Goal: Register for event/course

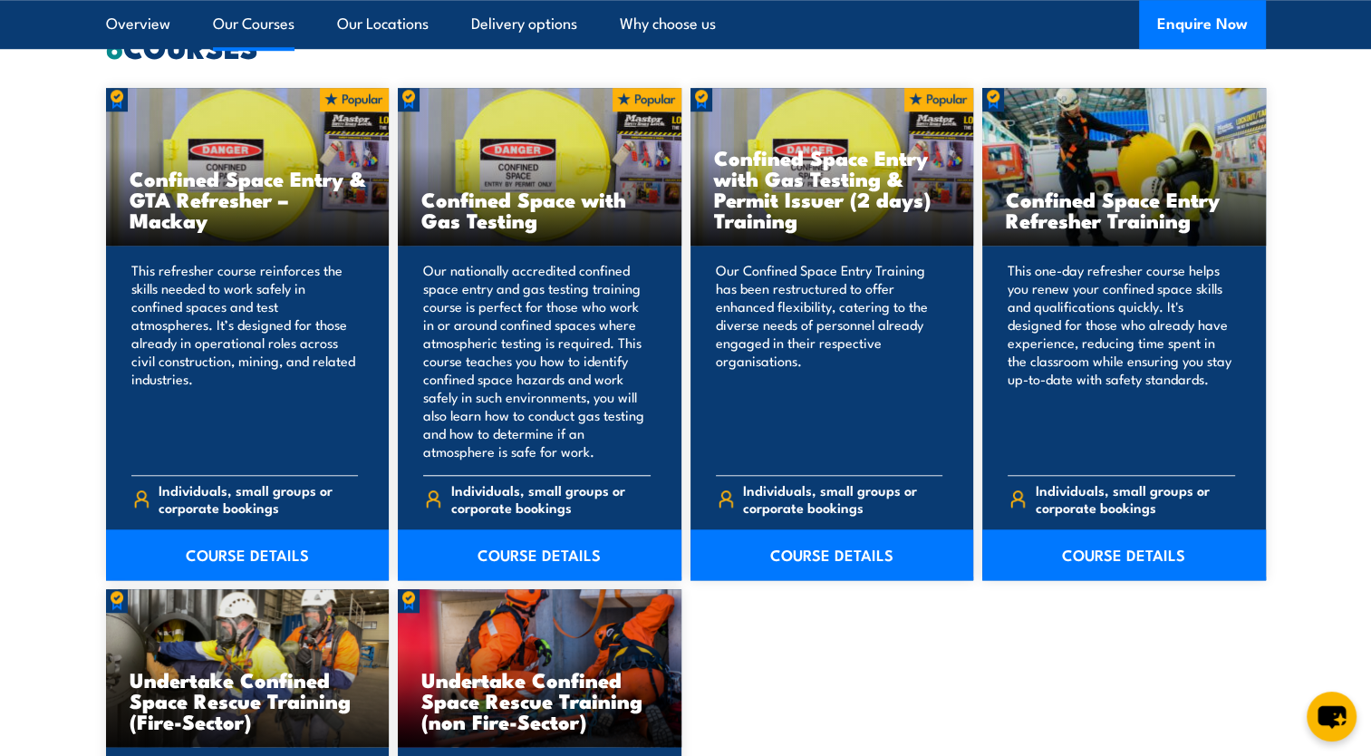
scroll to position [1454, 0]
click at [540, 552] on link "COURSE DETAILS" at bounding box center [540, 554] width 284 height 51
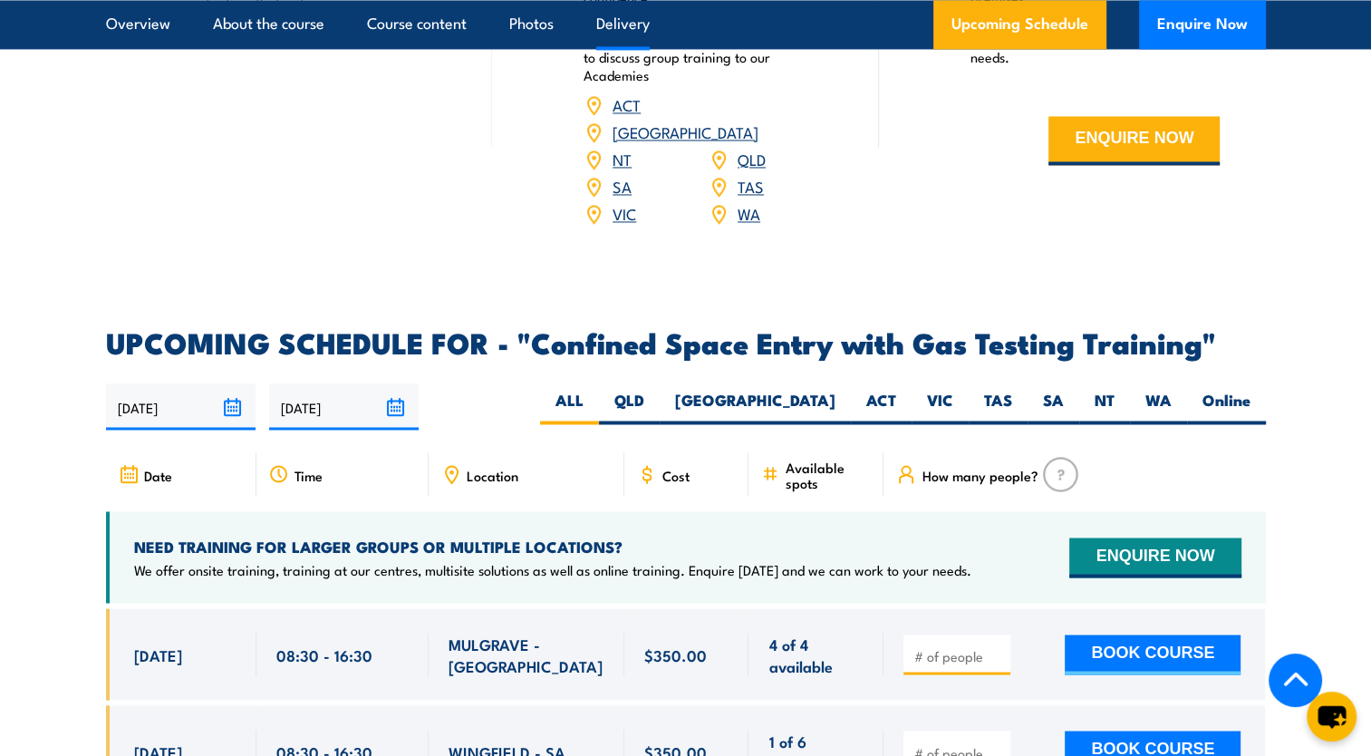
scroll to position [3029, 0]
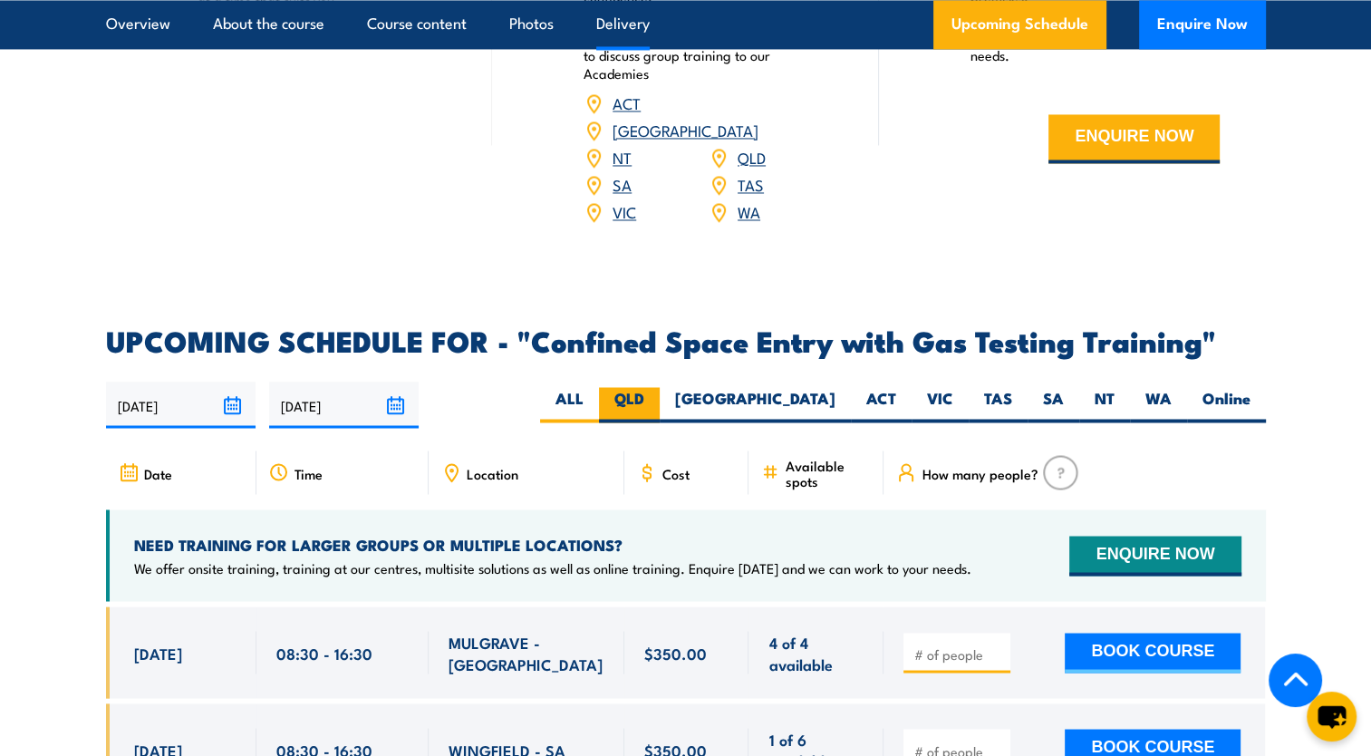
click at [660, 393] on label "QLD" at bounding box center [629, 404] width 61 height 35
click at [656, 393] on input "QLD" at bounding box center [650, 393] width 12 height 12
radio input "true"
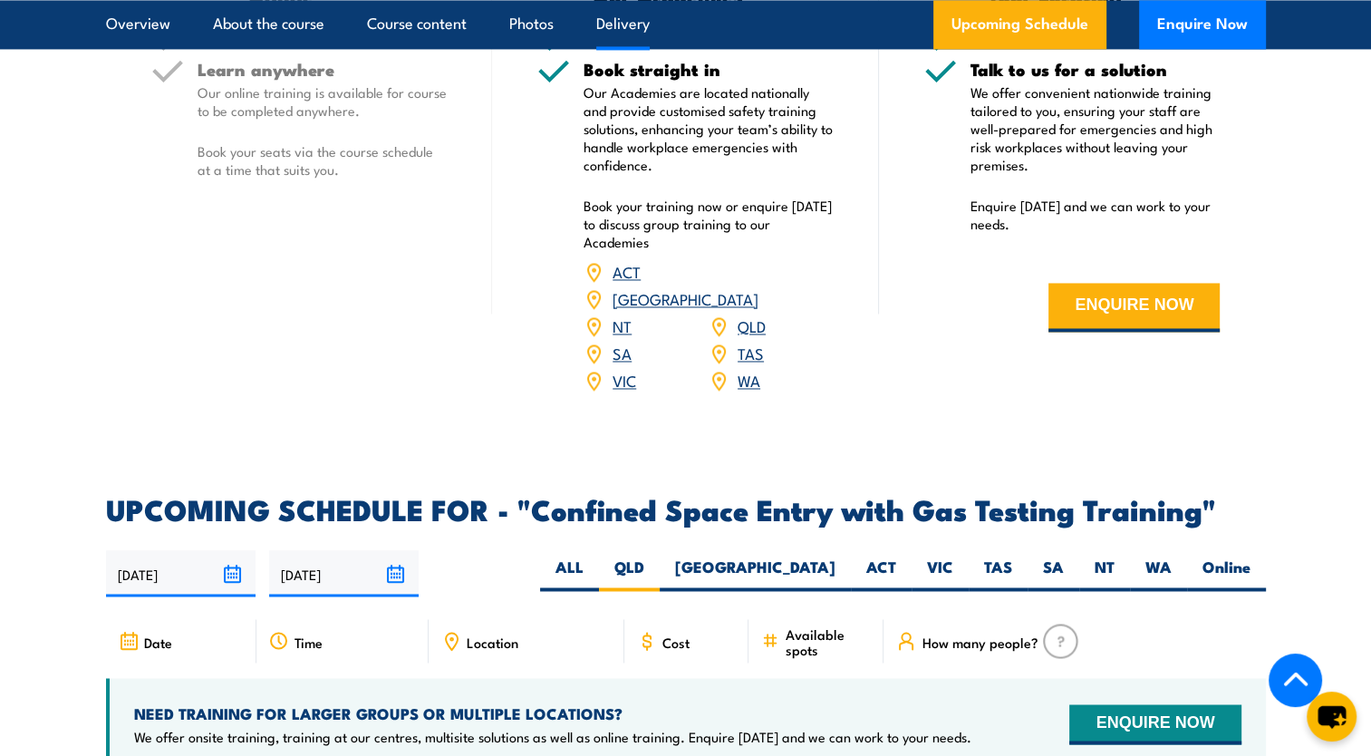
scroll to position [2845, 0]
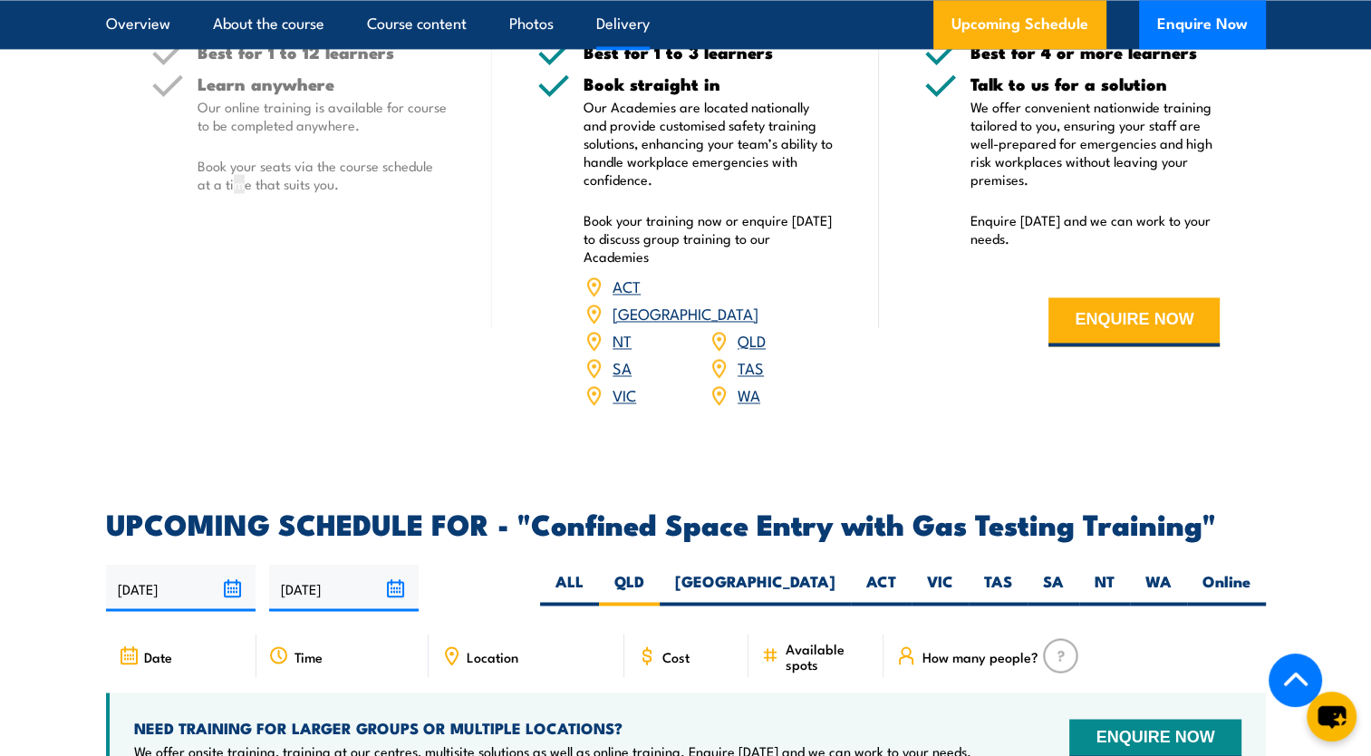
drag, startPoint x: 375, startPoint y: 342, endPoint x: 238, endPoint y: 342, distance: 136.8
click at [238, 342] on div "Online Best for 1 to 12 learners Learn anywhere Our online training is availabl…" at bounding box center [299, 162] width 387 height 537
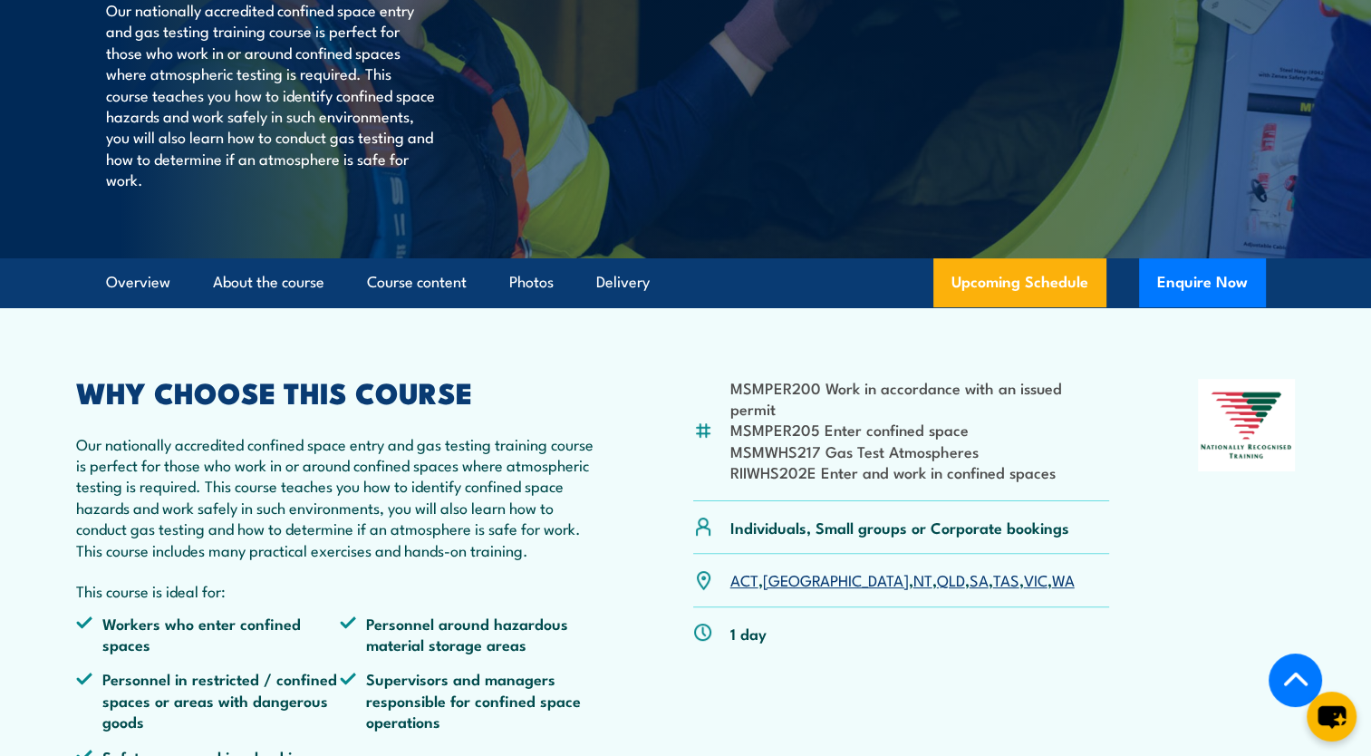
scroll to position [0, 0]
